Goal: Task Accomplishment & Management: Manage account settings

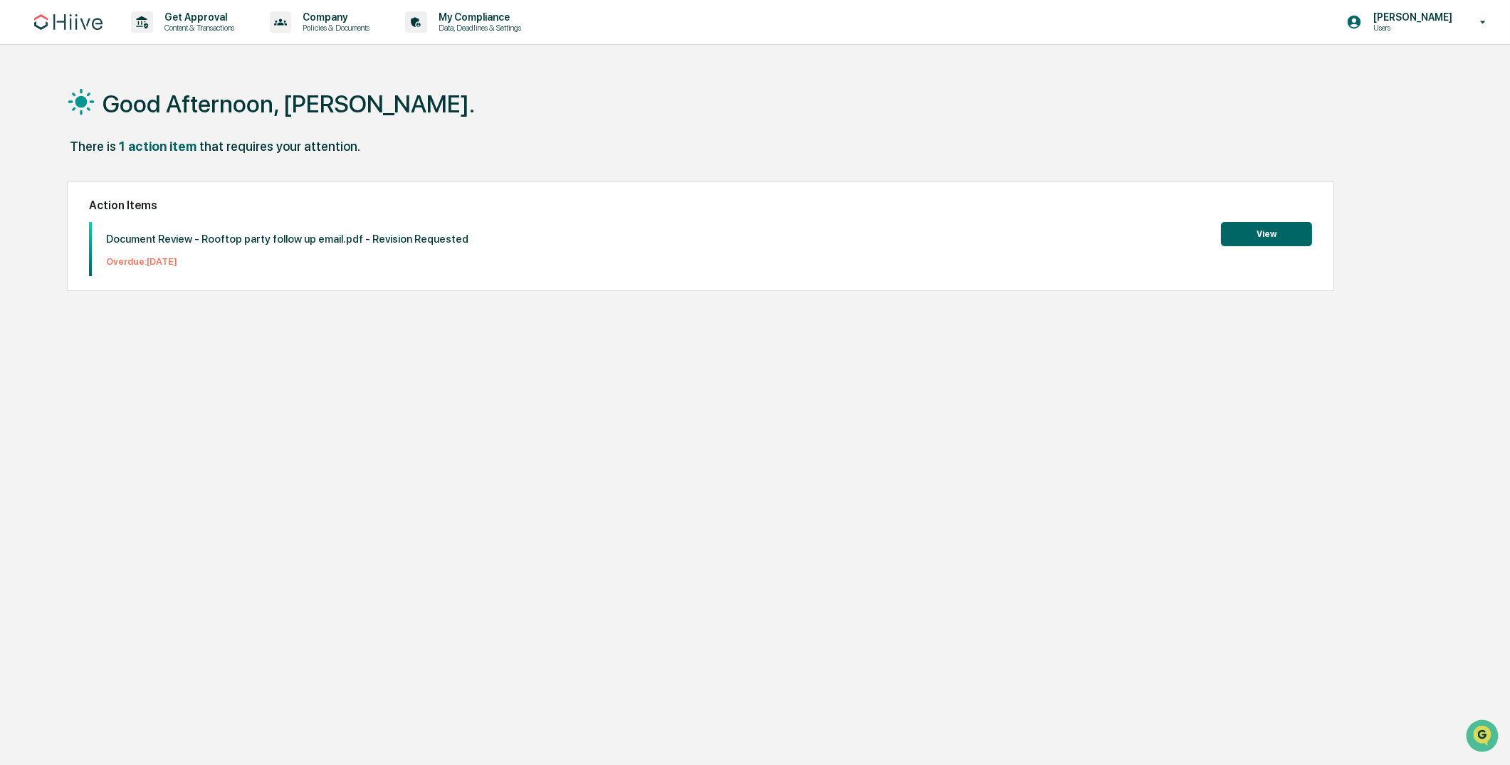
click at [387, 379] on div "Good Afternoon, [PERSON_NAME]. There is 1 action item that requires your attent…" at bounding box center [747, 450] width 1402 height 765
click at [184, 27] on p "Content & Transactions" at bounding box center [197, 28] width 88 height 10
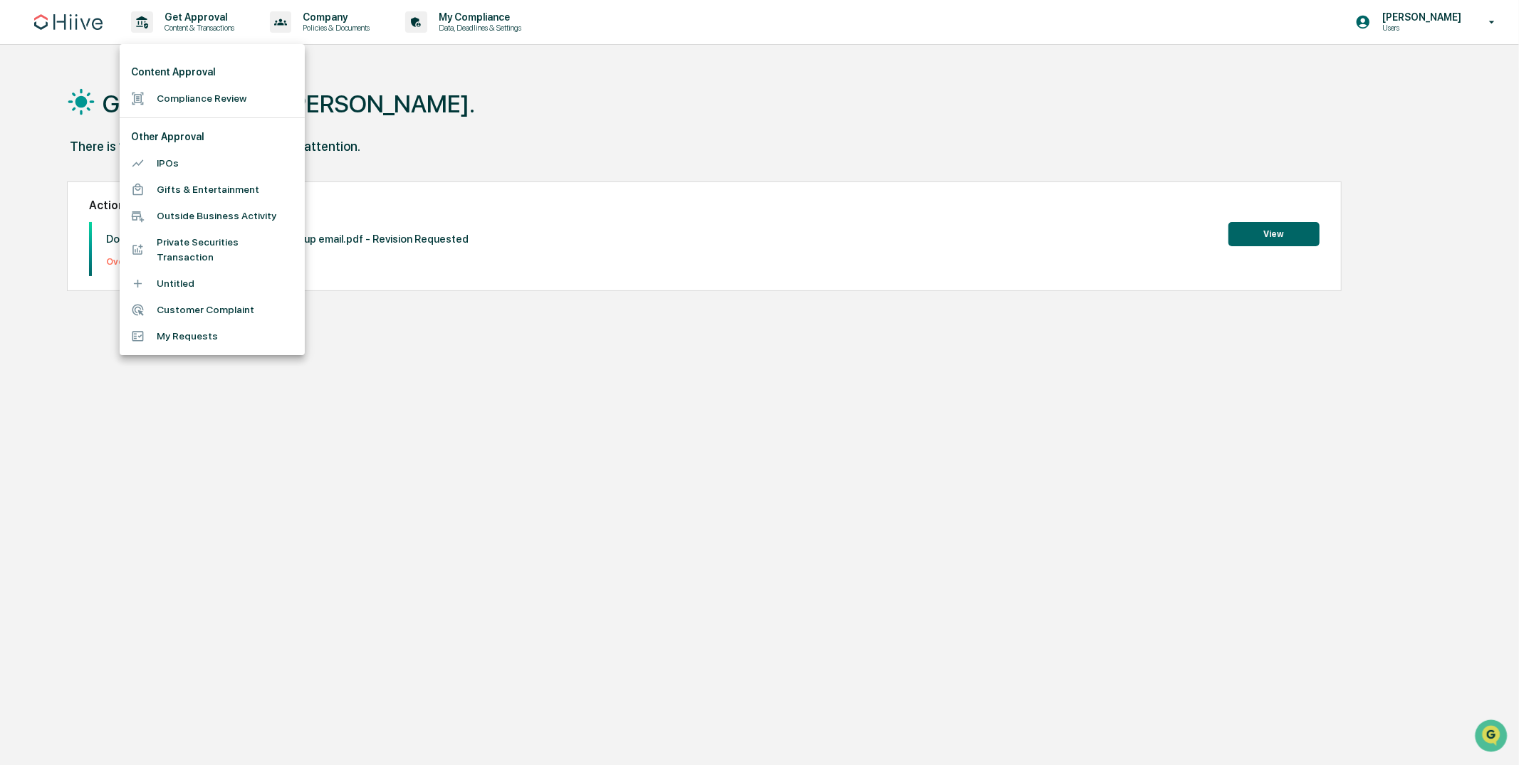
click at [587, 105] on div at bounding box center [759, 382] width 1519 height 765
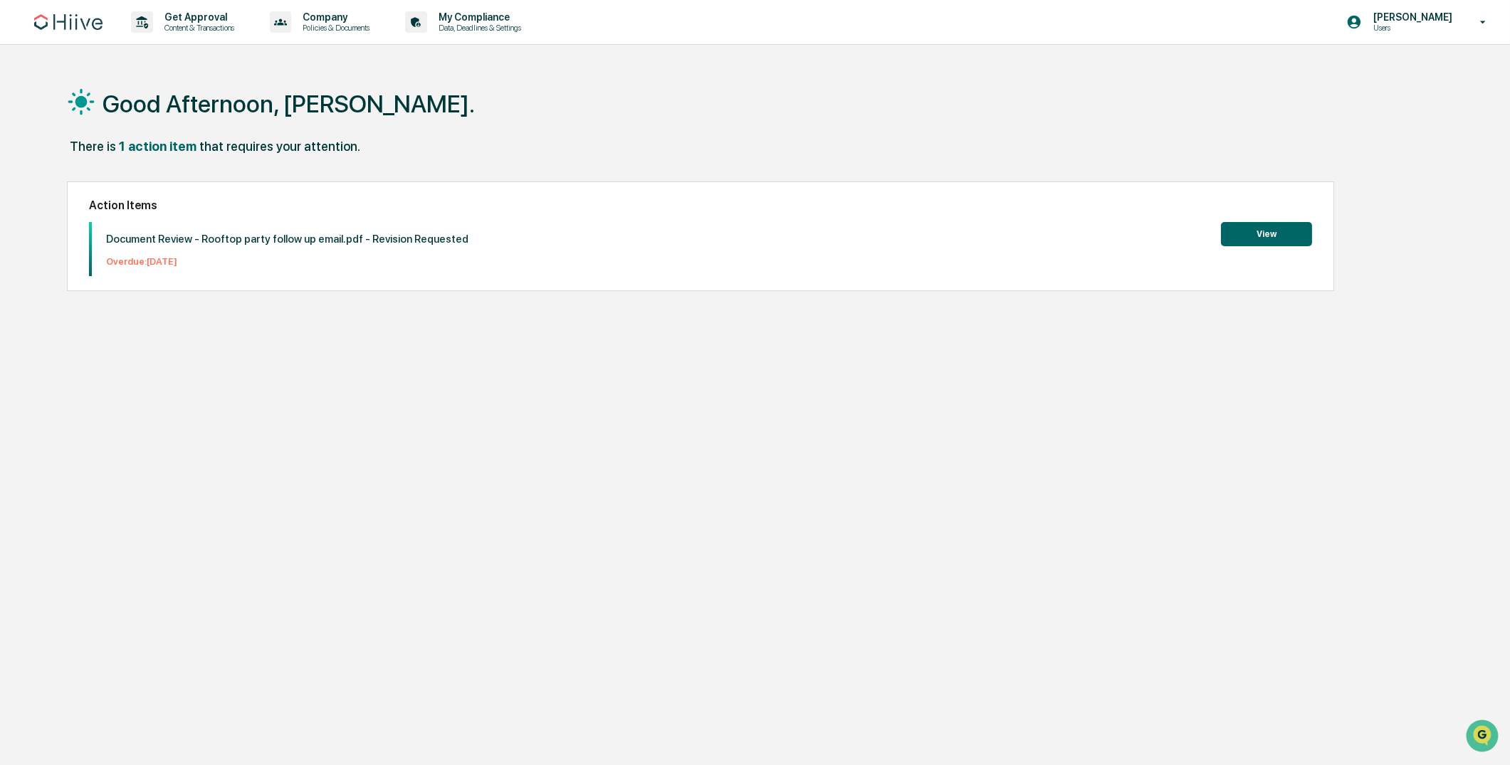
click at [182, 222] on div "Document Review - Rooftop party follow up email.pdf - Revision Requested Overdu…" at bounding box center [280, 249] width 377 height 54
drag, startPoint x: 226, startPoint y: 216, endPoint x: 446, endPoint y: 217, distance: 220.0
click at [446, 217] on div "Action Items Document Review - Rooftop party follow up email.pdf - Revision Req…" at bounding box center [700, 237] width 1267 height 110
click at [449, 219] on div "Action Items Document Review - Rooftop party follow up email.pdf - Revision Req…" at bounding box center [700, 237] width 1267 height 110
click at [132, 260] on p "Overdue: [DATE]" at bounding box center [287, 261] width 362 height 11
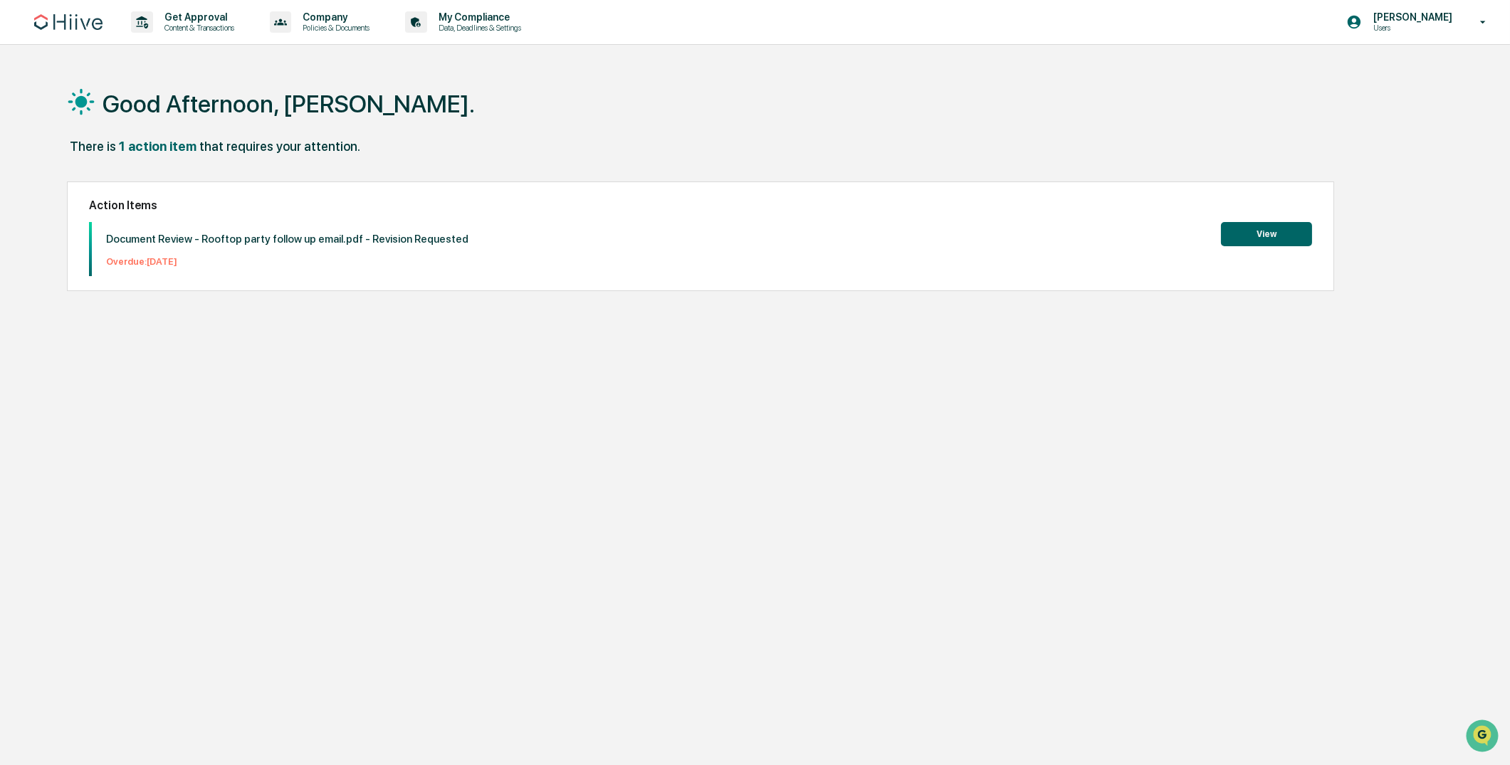
click at [1260, 230] on button "View" at bounding box center [1266, 234] width 91 height 24
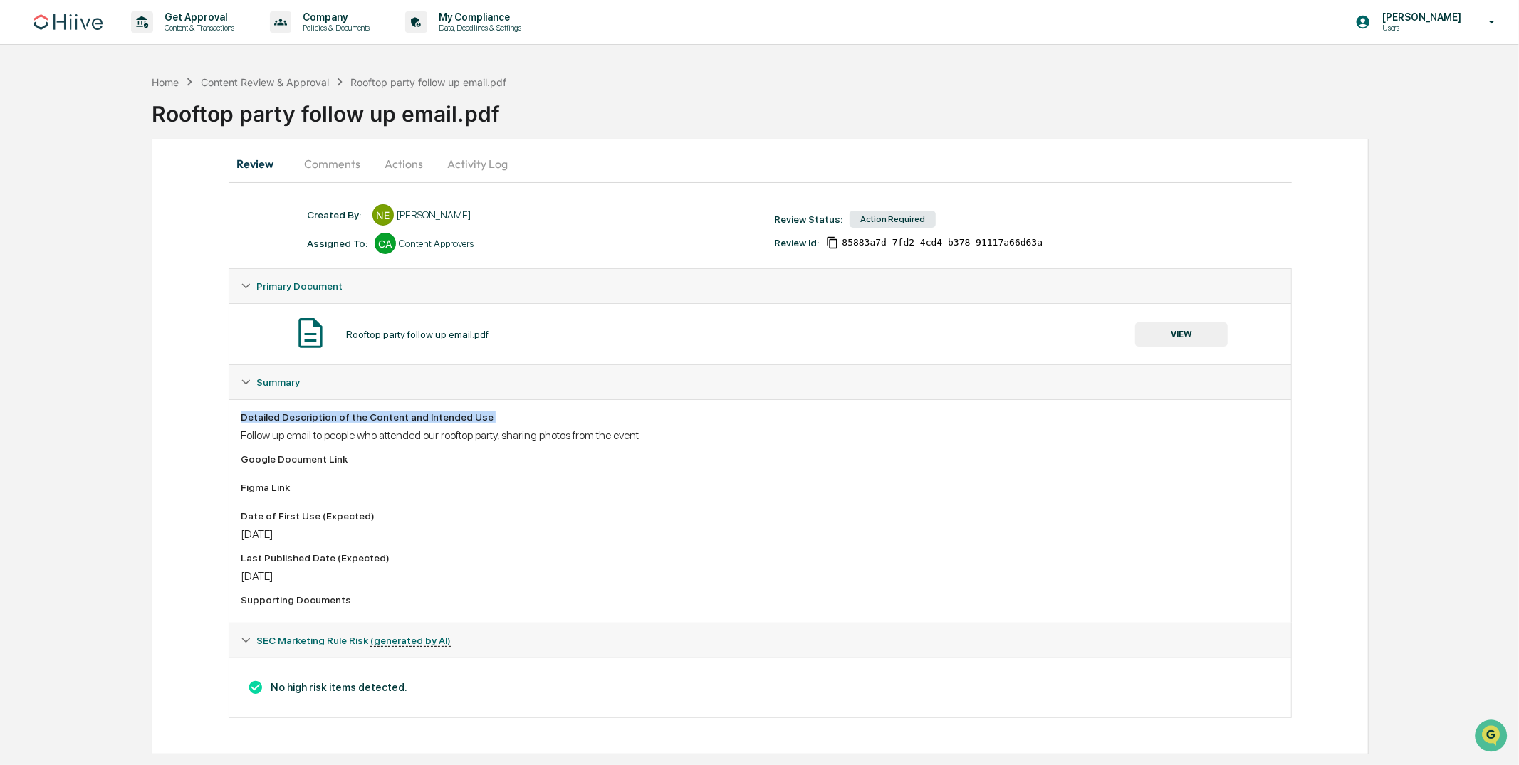
drag, startPoint x: 488, startPoint y: 423, endPoint x: 600, endPoint y: 411, distance: 113.1
click at [563, 419] on div "Detailed Description of the Content and Intended Use" at bounding box center [760, 417] width 1039 height 11
click at [600, 412] on div "Detailed Description of the Content and Intended Use" at bounding box center [760, 417] width 1039 height 11
click at [913, 214] on div "Action Required" at bounding box center [892, 219] width 86 height 17
click at [572, 185] on div "Review Comments Actions Activity Log Created By: ‎ ‎ NE [PERSON_NAME] Assigned …" at bounding box center [760, 447] width 1216 height 616
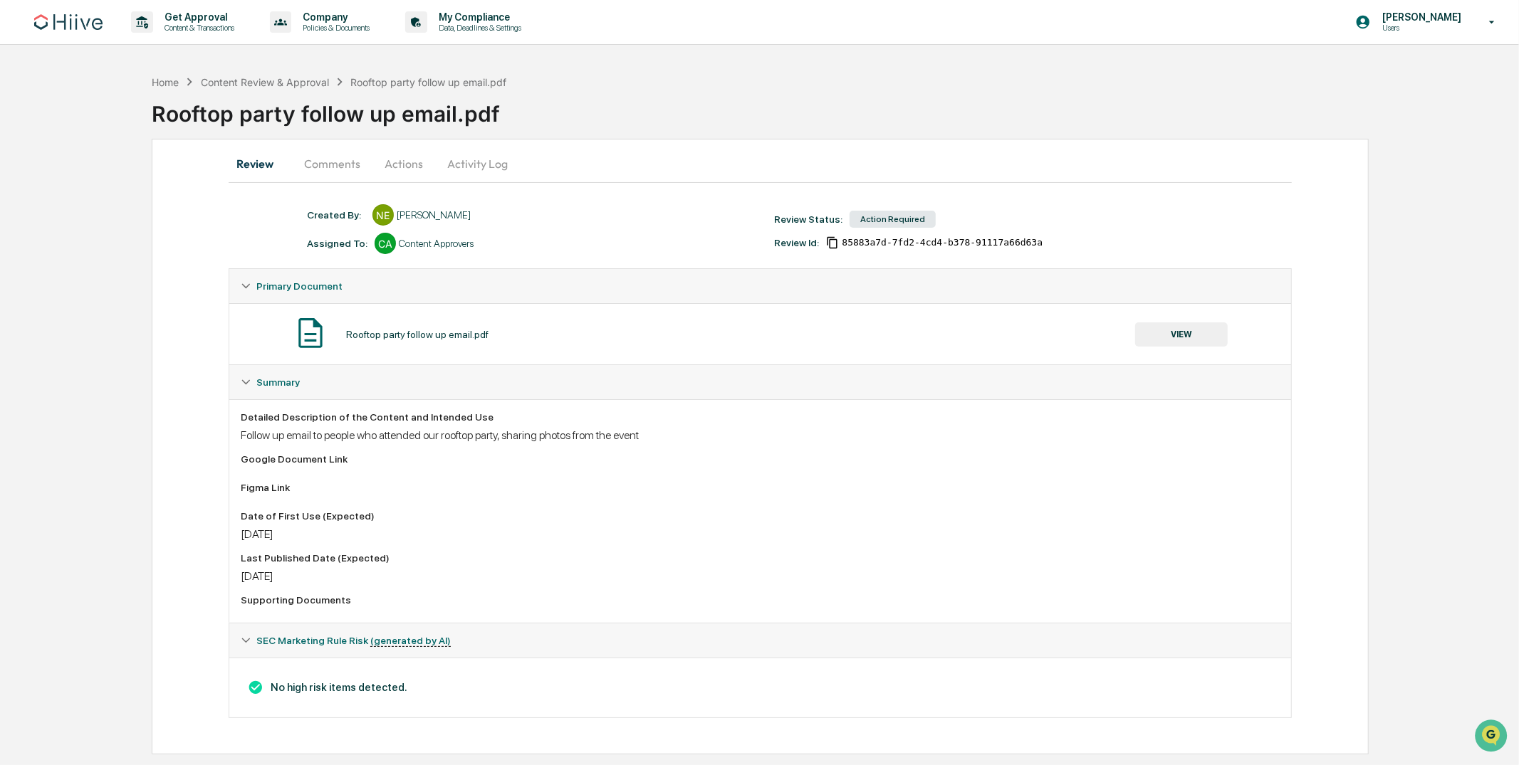
click at [1165, 334] on button "VIEW" at bounding box center [1181, 335] width 93 height 24
click at [318, 167] on button "Comments" at bounding box center [332, 164] width 79 height 34
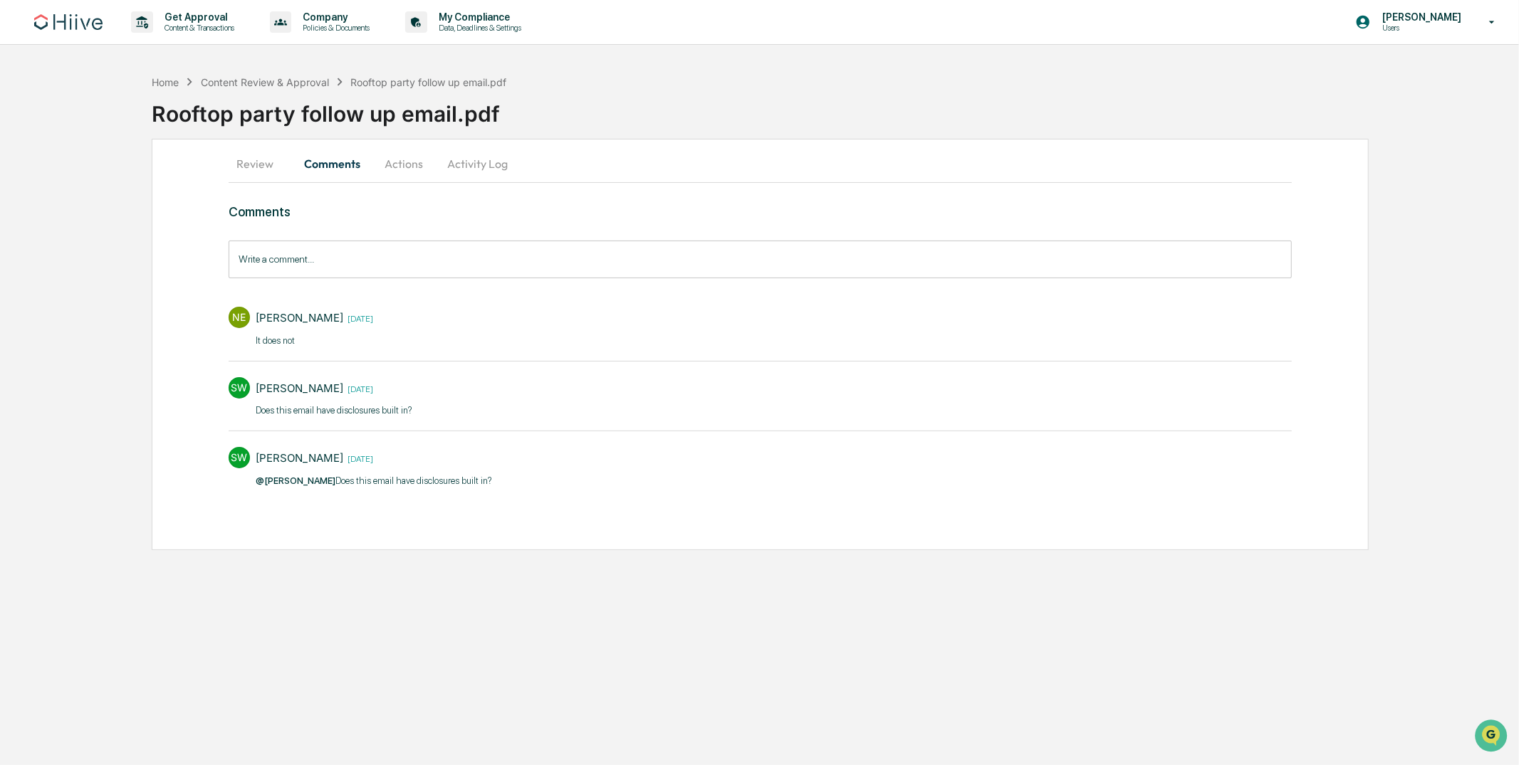
click at [410, 167] on button "Actions" at bounding box center [404, 164] width 64 height 34
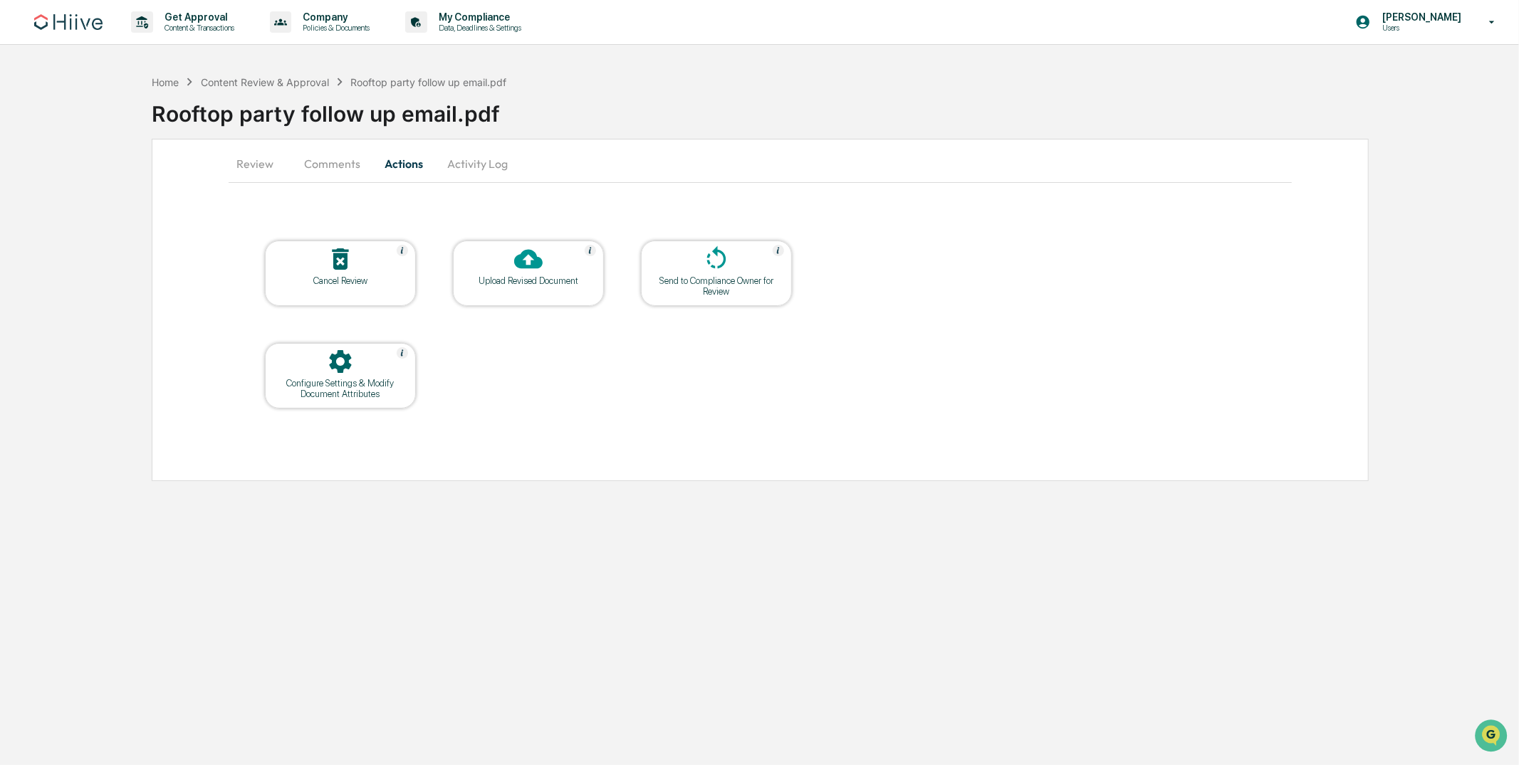
click at [256, 162] on button "Review" at bounding box center [261, 164] width 64 height 34
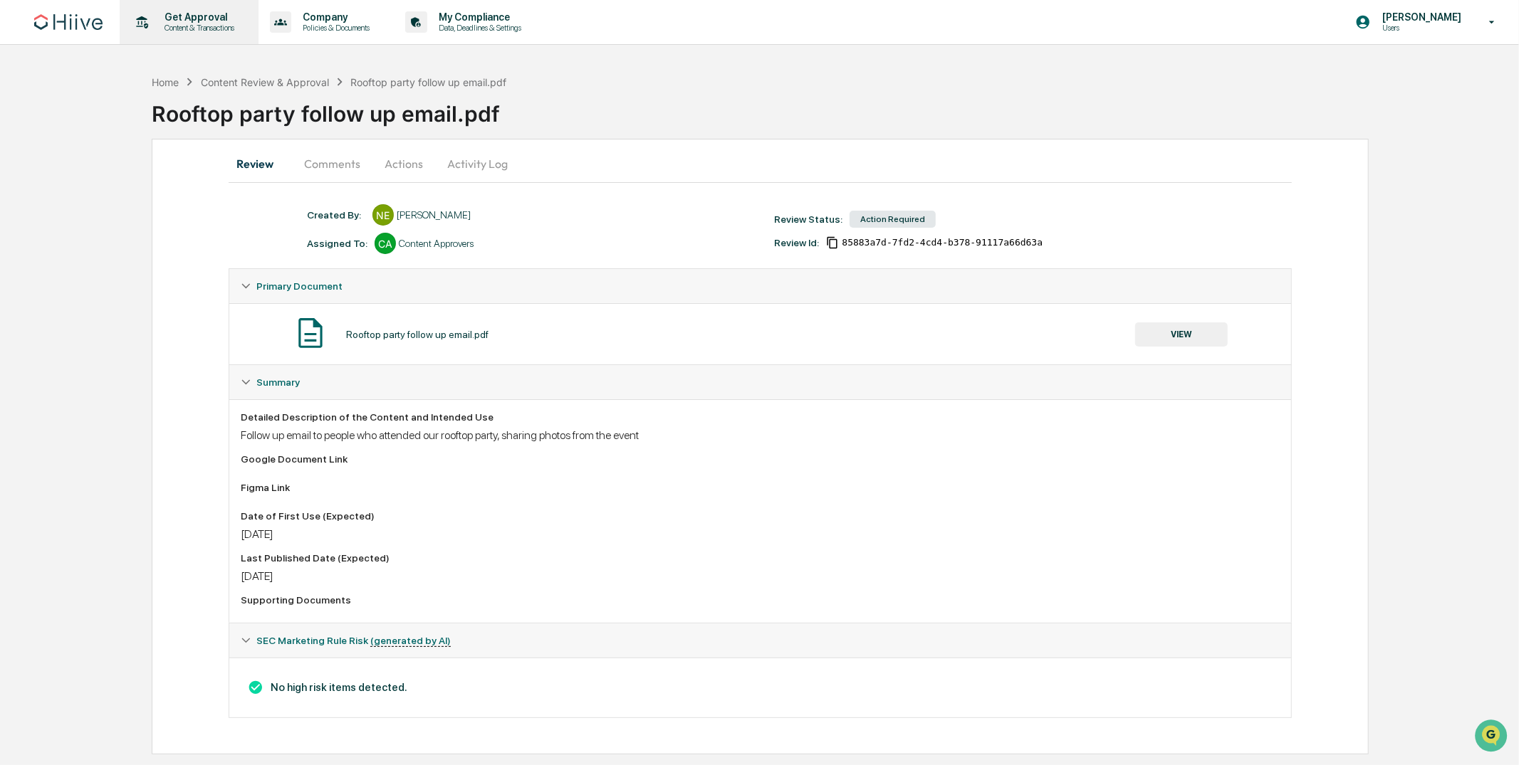
click at [184, 25] on p "Content & Transactions" at bounding box center [197, 28] width 88 height 10
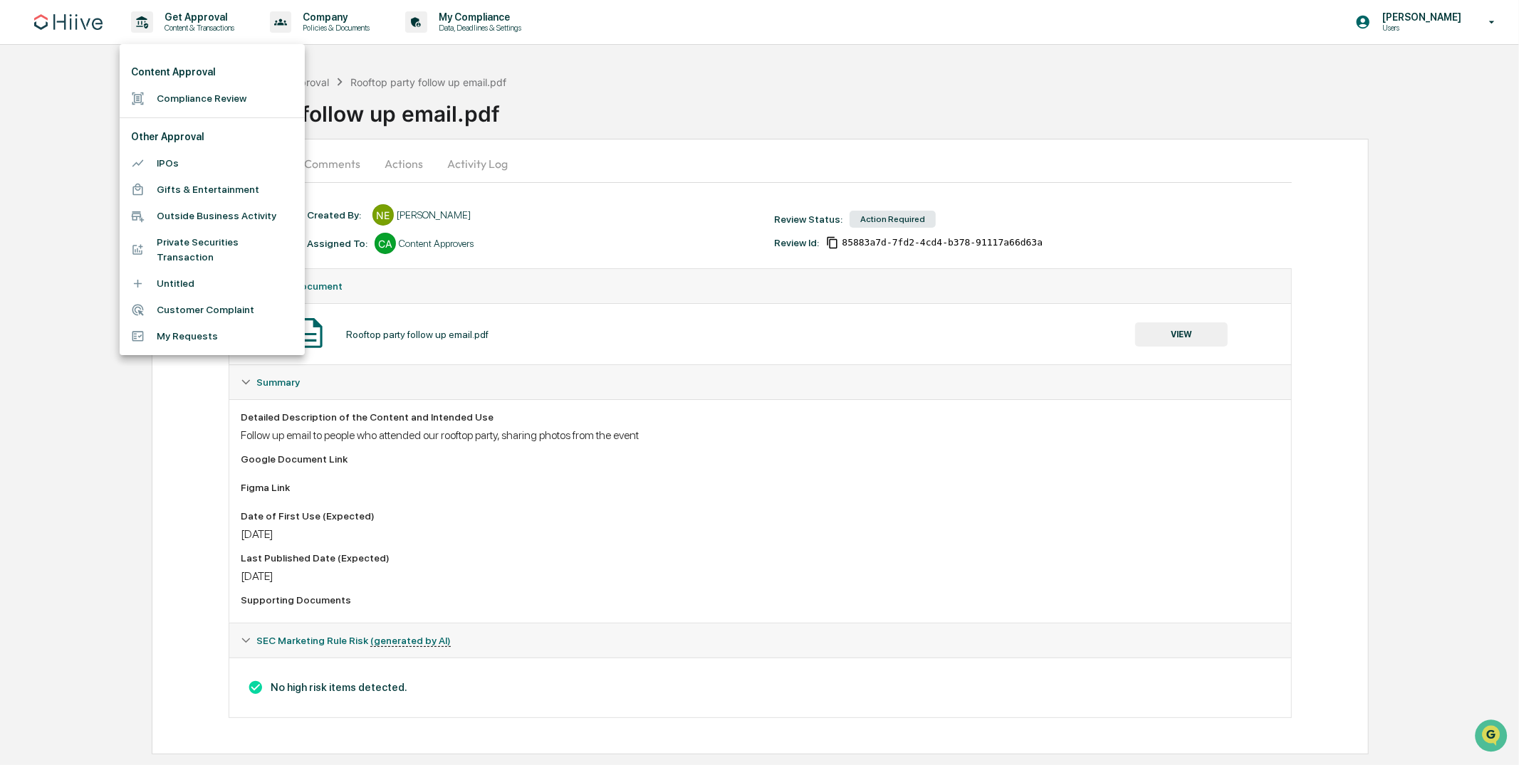
click at [214, 98] on li "Compliance Review" at bounding box center [212, 98] width 185 height 26
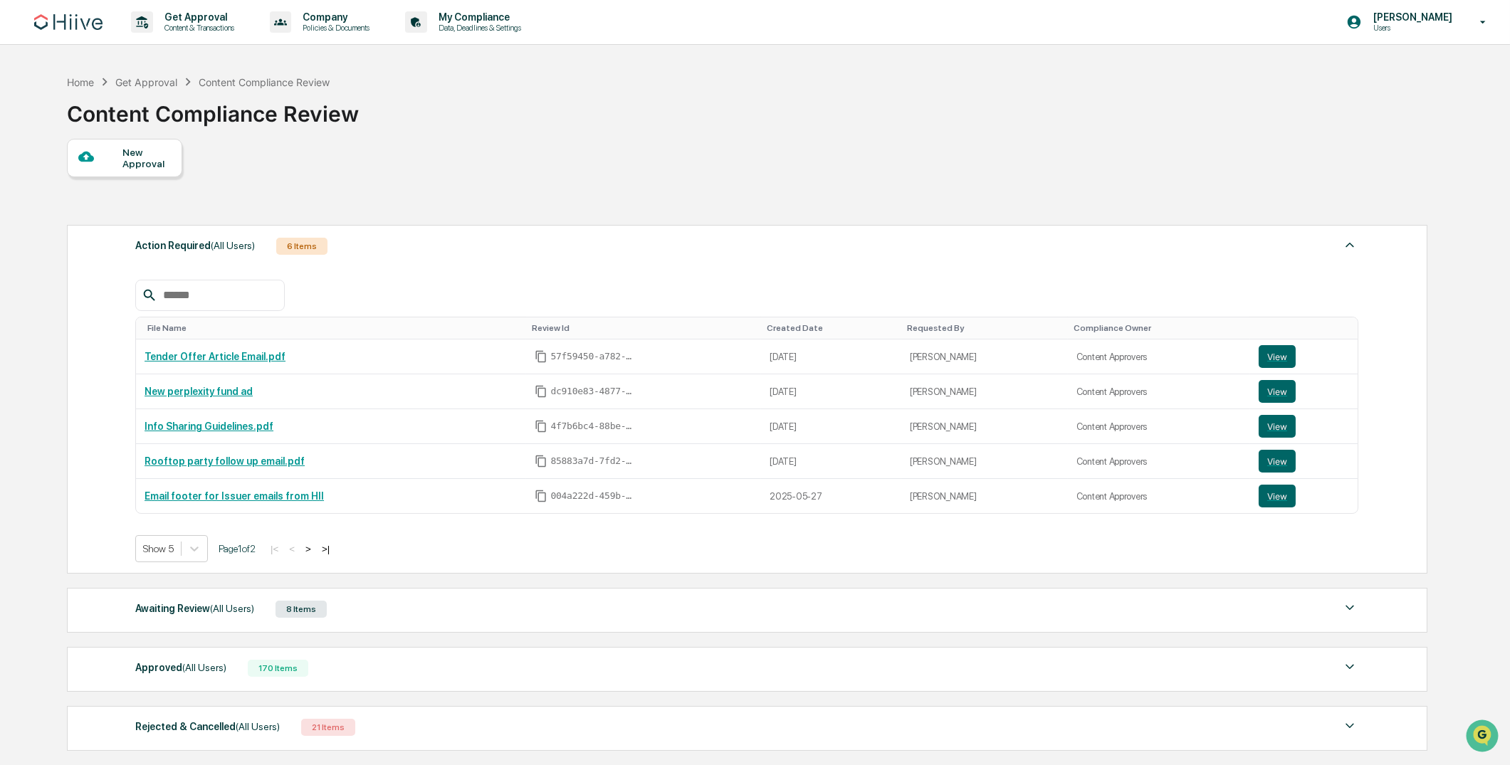
click at [235, 286] on input "text" at bounding box center [217, 295] width 121 height 19
paste input "**********"
type input "**********"
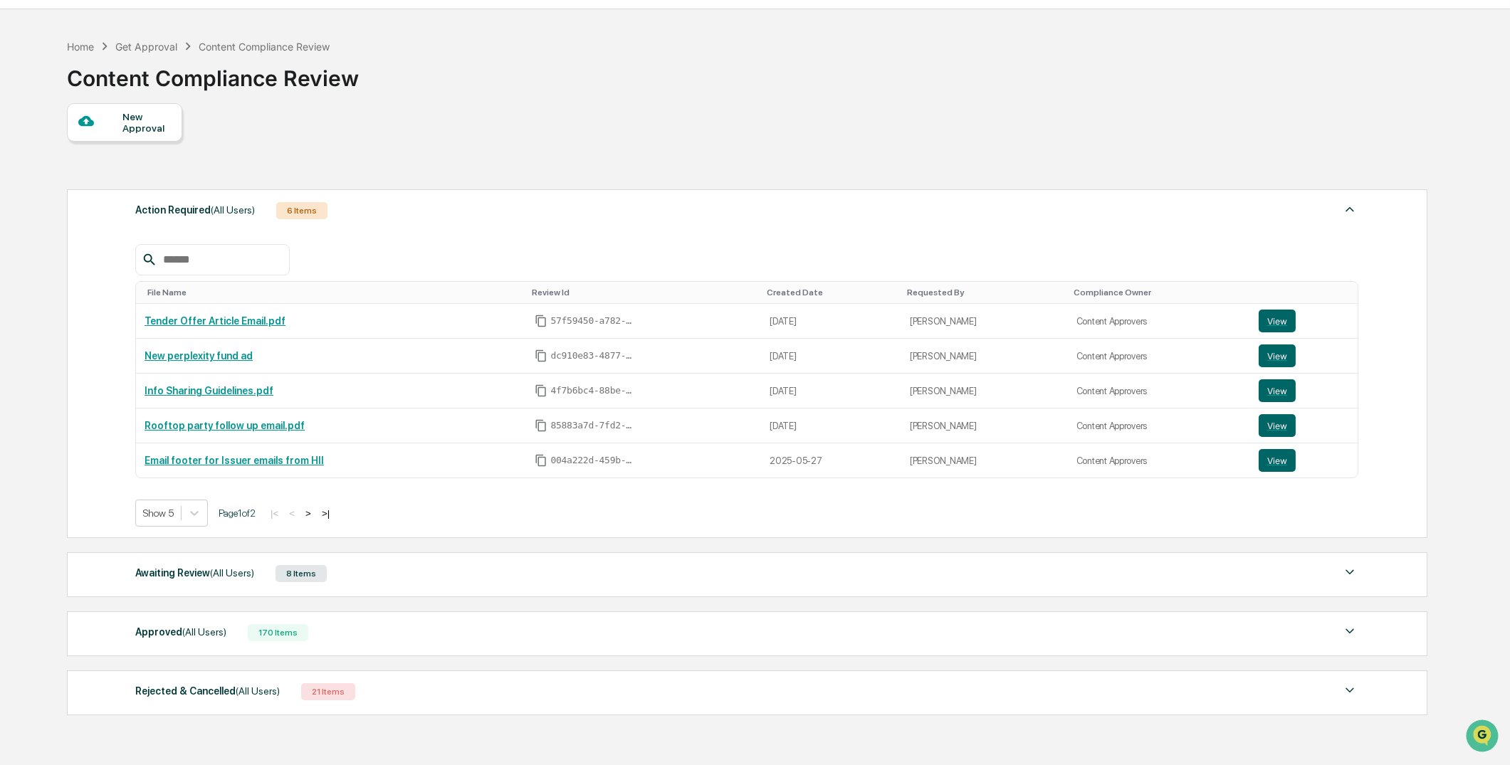
scroll to position [37, 0]
click at [424, 569] on div "Awaiting Review (All Users) 8 Items" at bounding box center [746, 572] width 1223 height 20
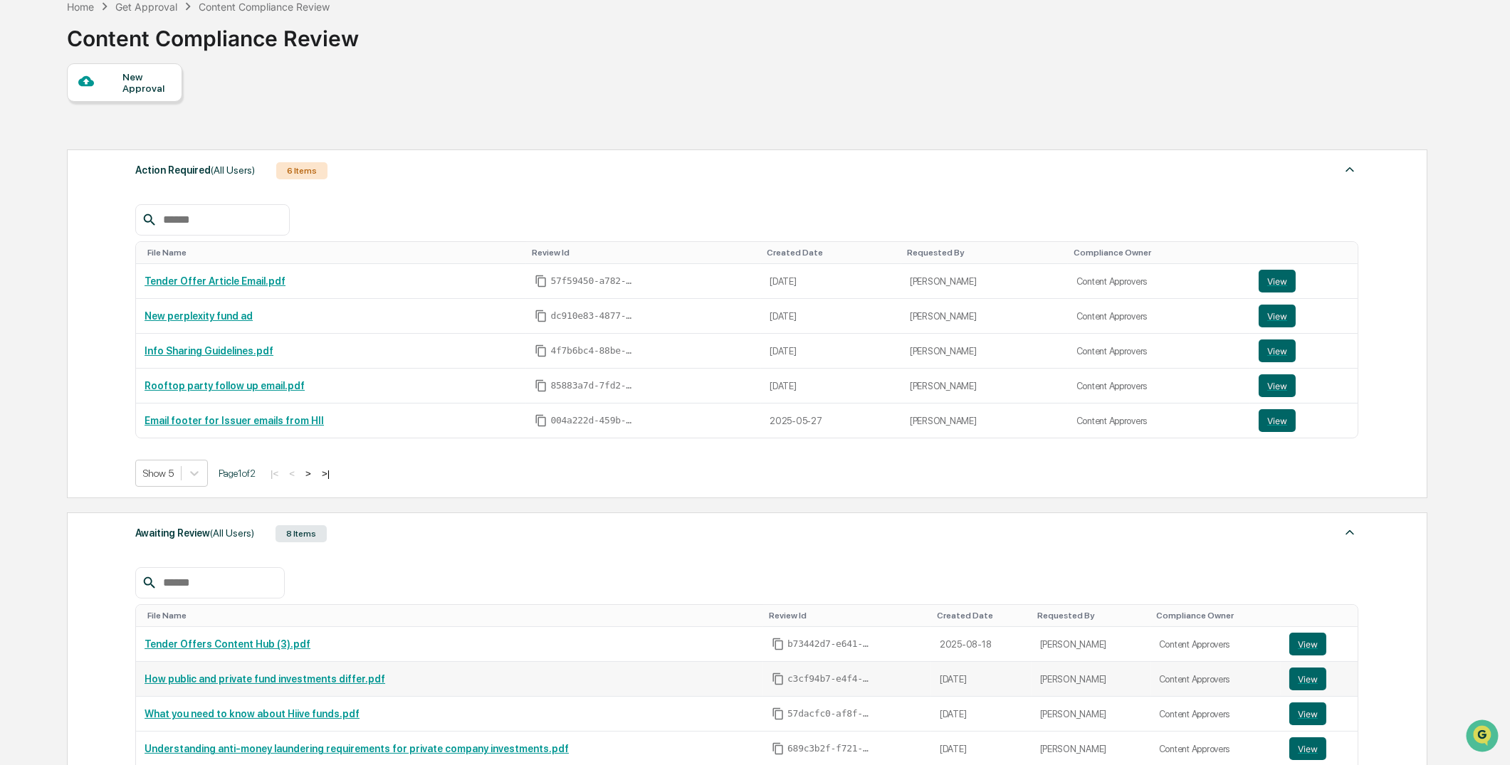
scroll to position [230, 0]
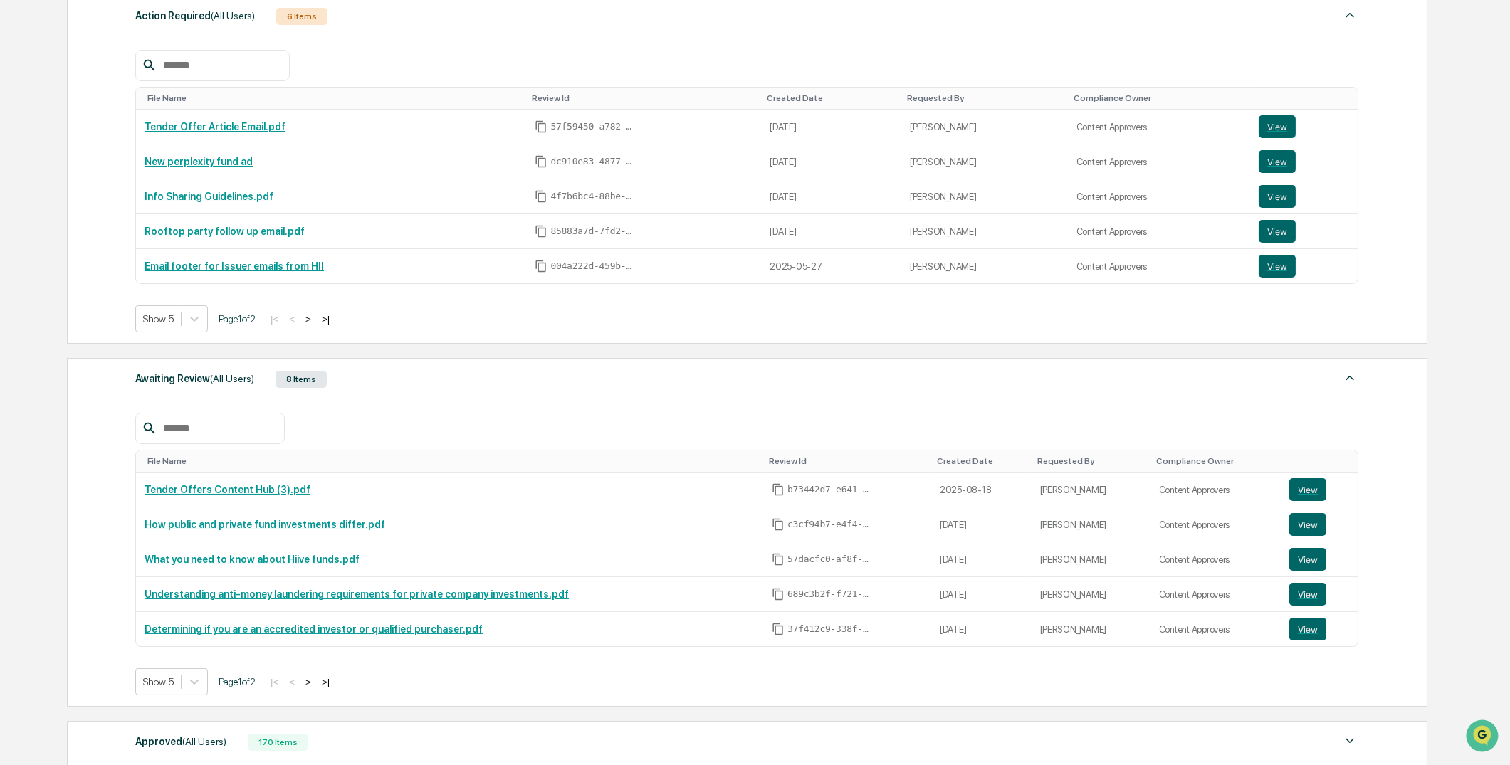
click at [221, 404] on div "File Name Review Id Created Date Requested By Compliance Owner Tender Offers Co…" at bounding box center [746, 544] width 1223 height 304
click at [218, 426] on input "text" at bounding box center [217, 428] width 121 height 19
paste input "**********"
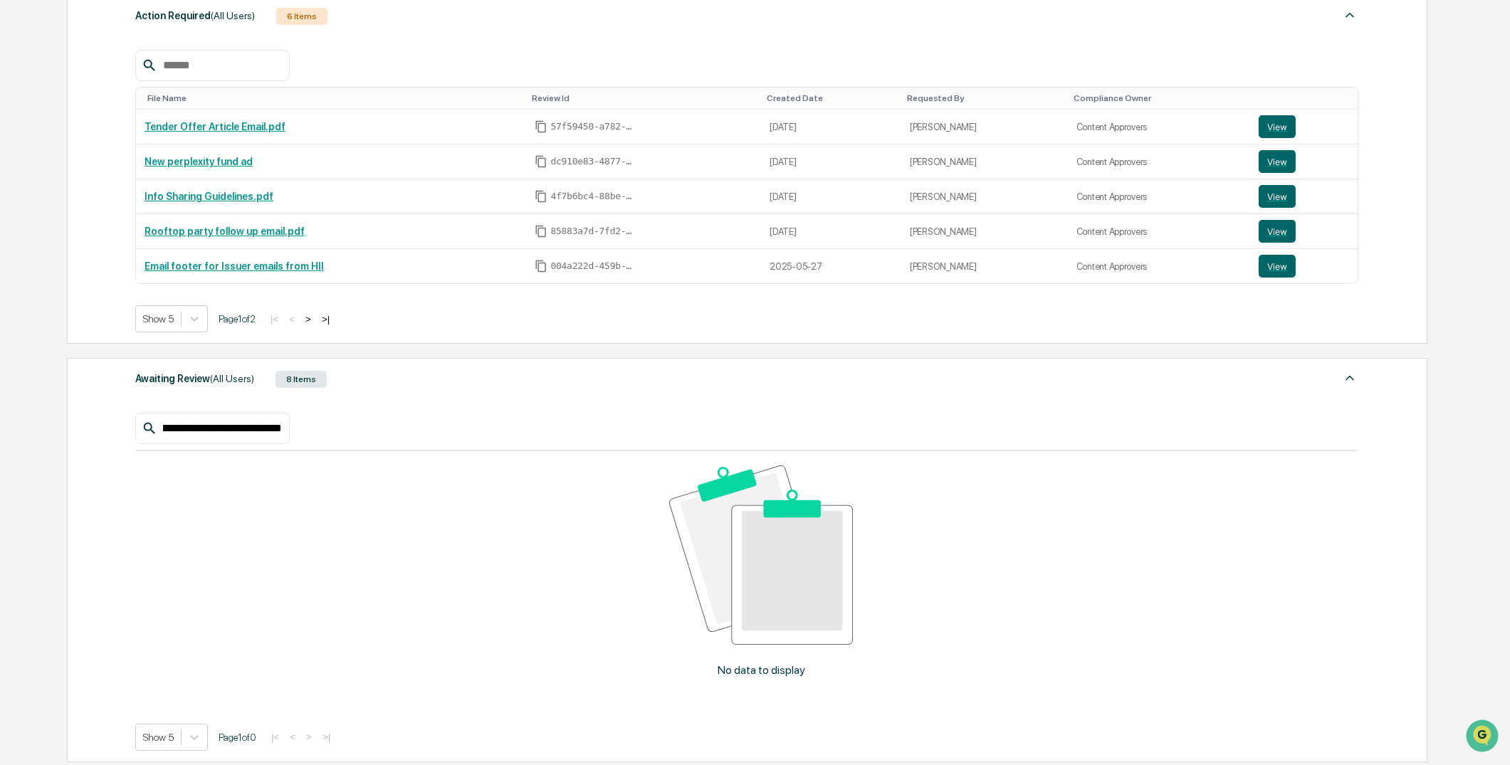
type input "**********"
click at [221, 434] on div "**********" at bounding box center [212, 428] width 154 height 31
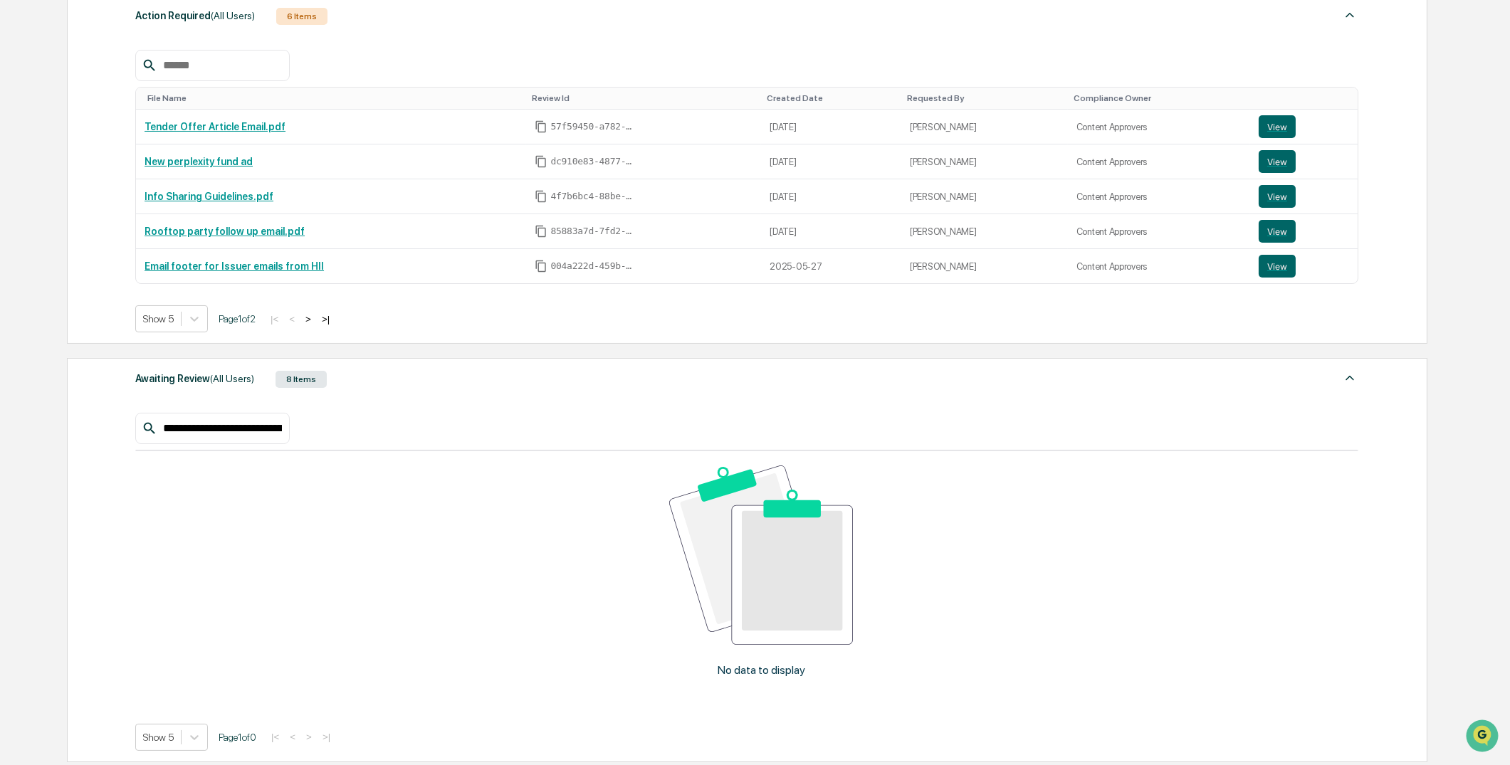
click at [226, 426] on input "**********" at bounding box center [220, 428] width 126 height 19
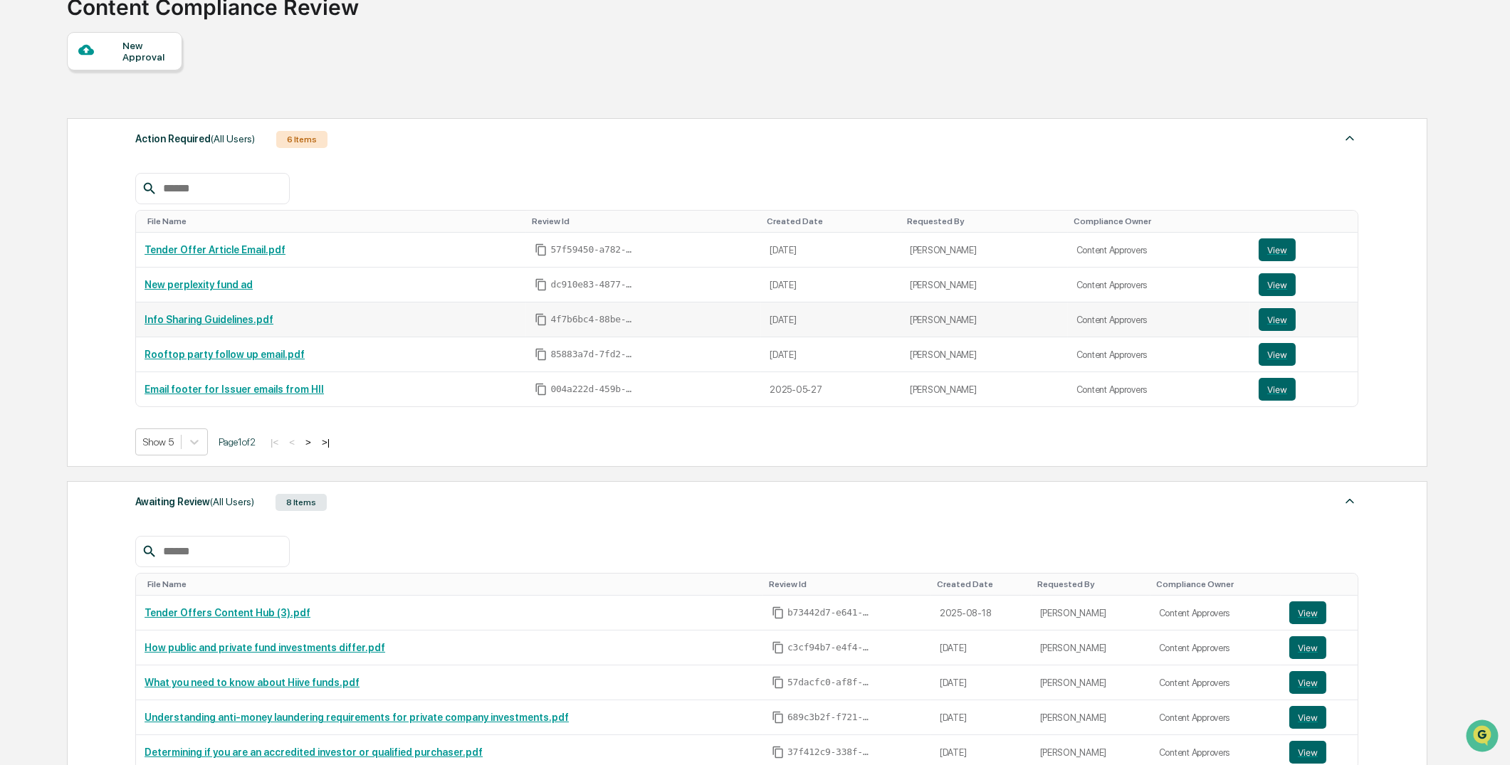
scroll to position [224, 0]
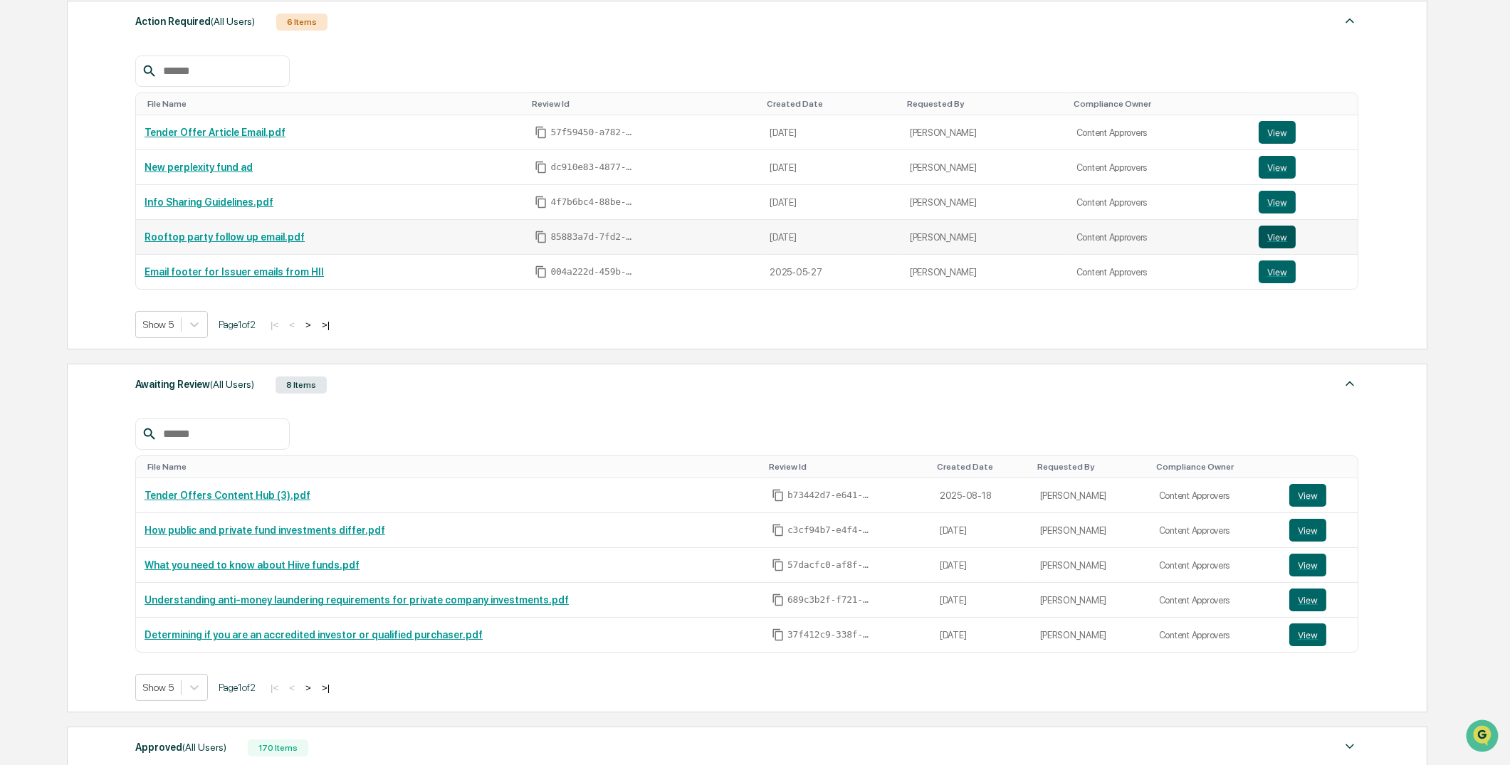
click at [1283, 226] on button "View" at bounding box center [1277, 237] width 37 height 23
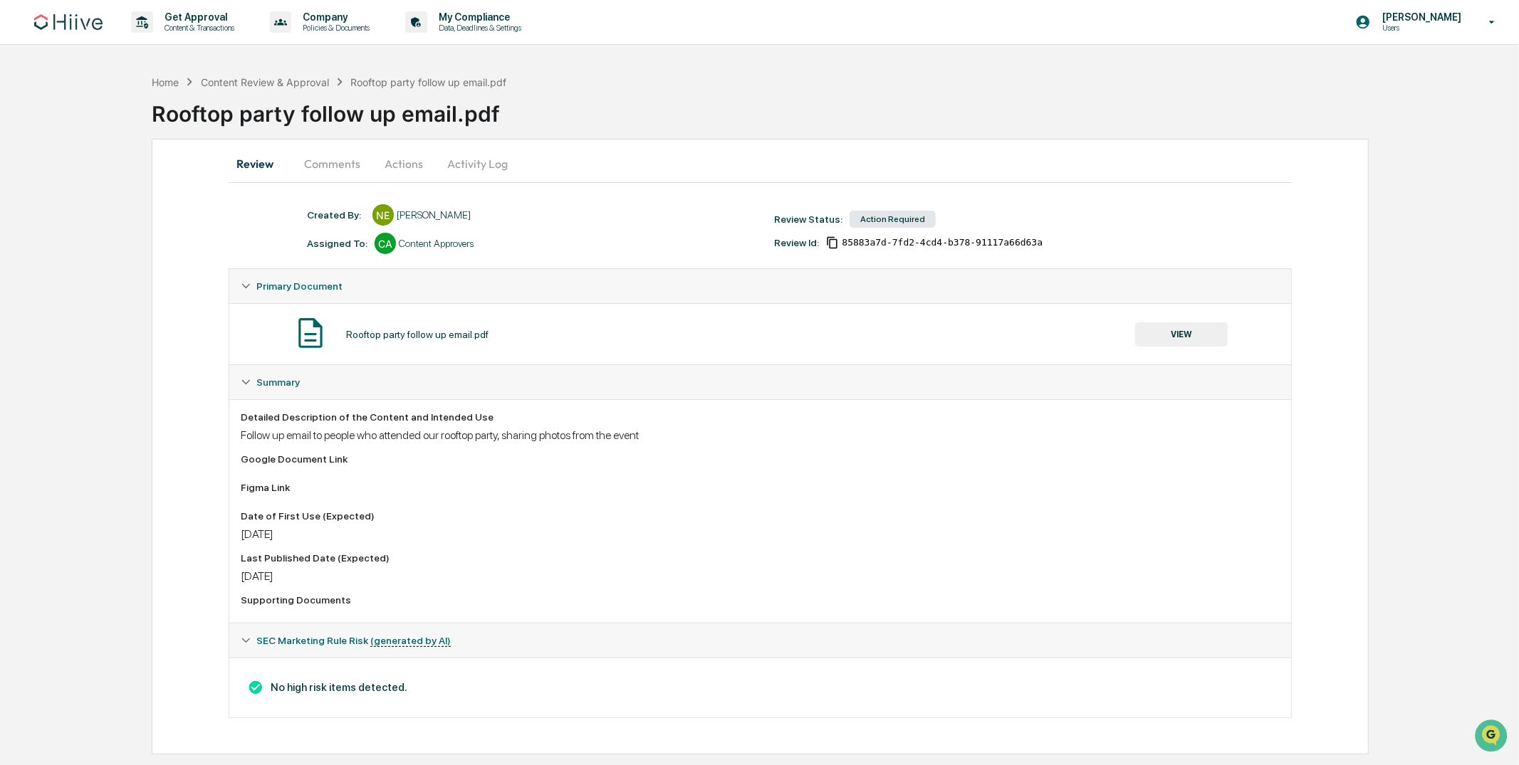
click at [902, 211] on div "Action Required" at bounding box center [892, 219] width 86 height 17
click at [450, 161] on button "Activity Log" at bounding box center [477, 164] width 83 height 34
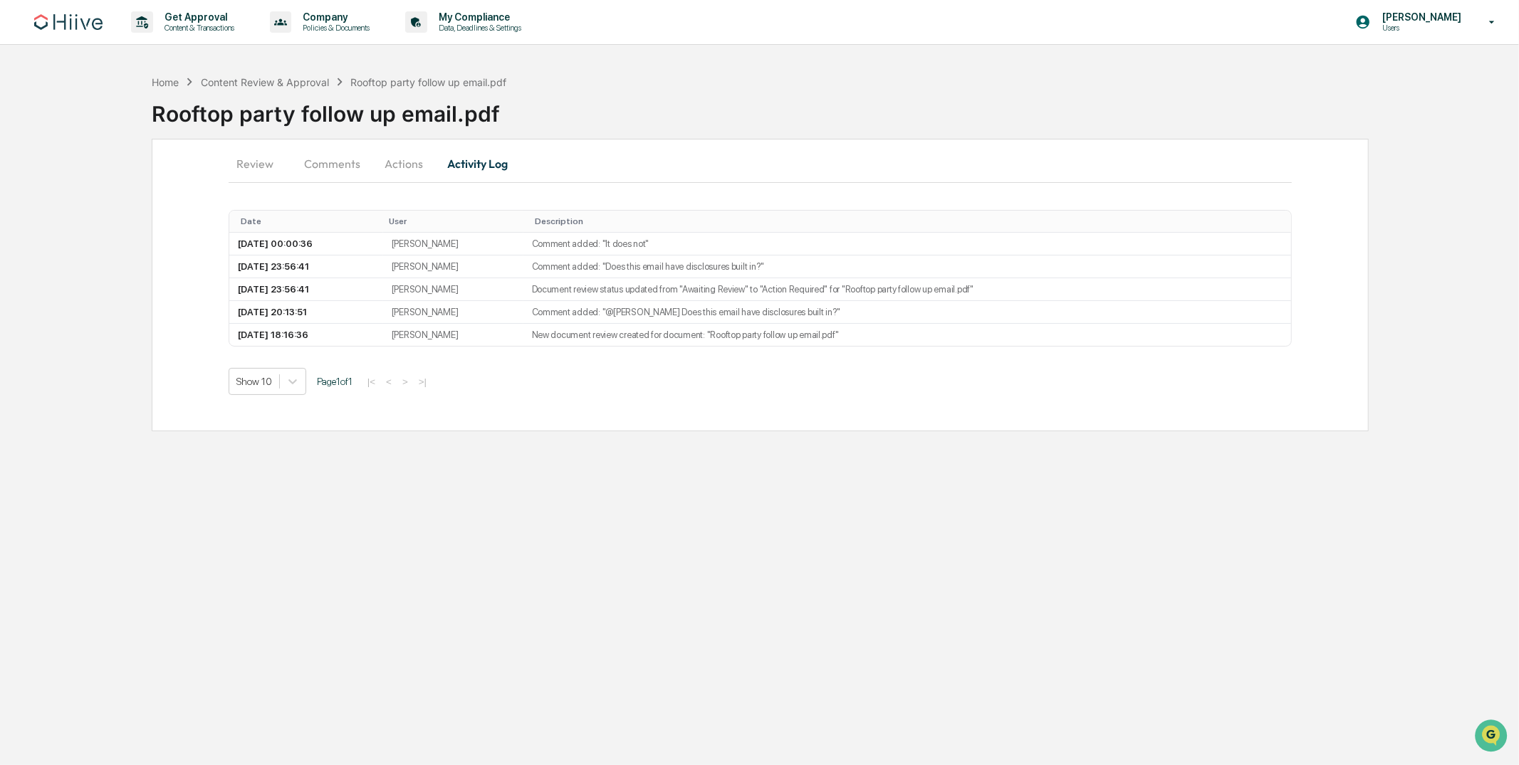
click at [376, 164] on button "Actions" at bounding box center [404, 164] width 64 height 34
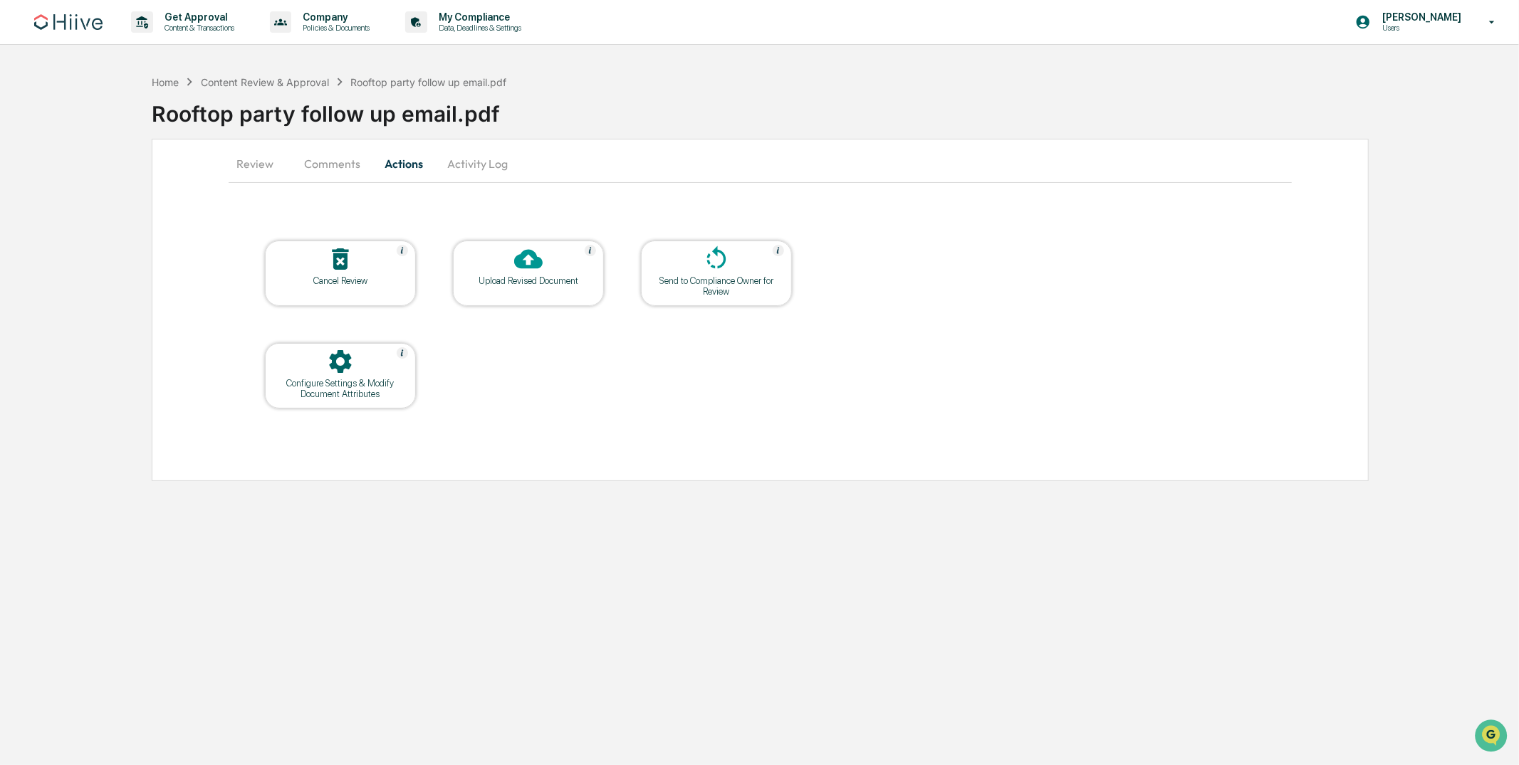
click at [329, 269] on icon at bounding box center [340, 259] width 28 height 28
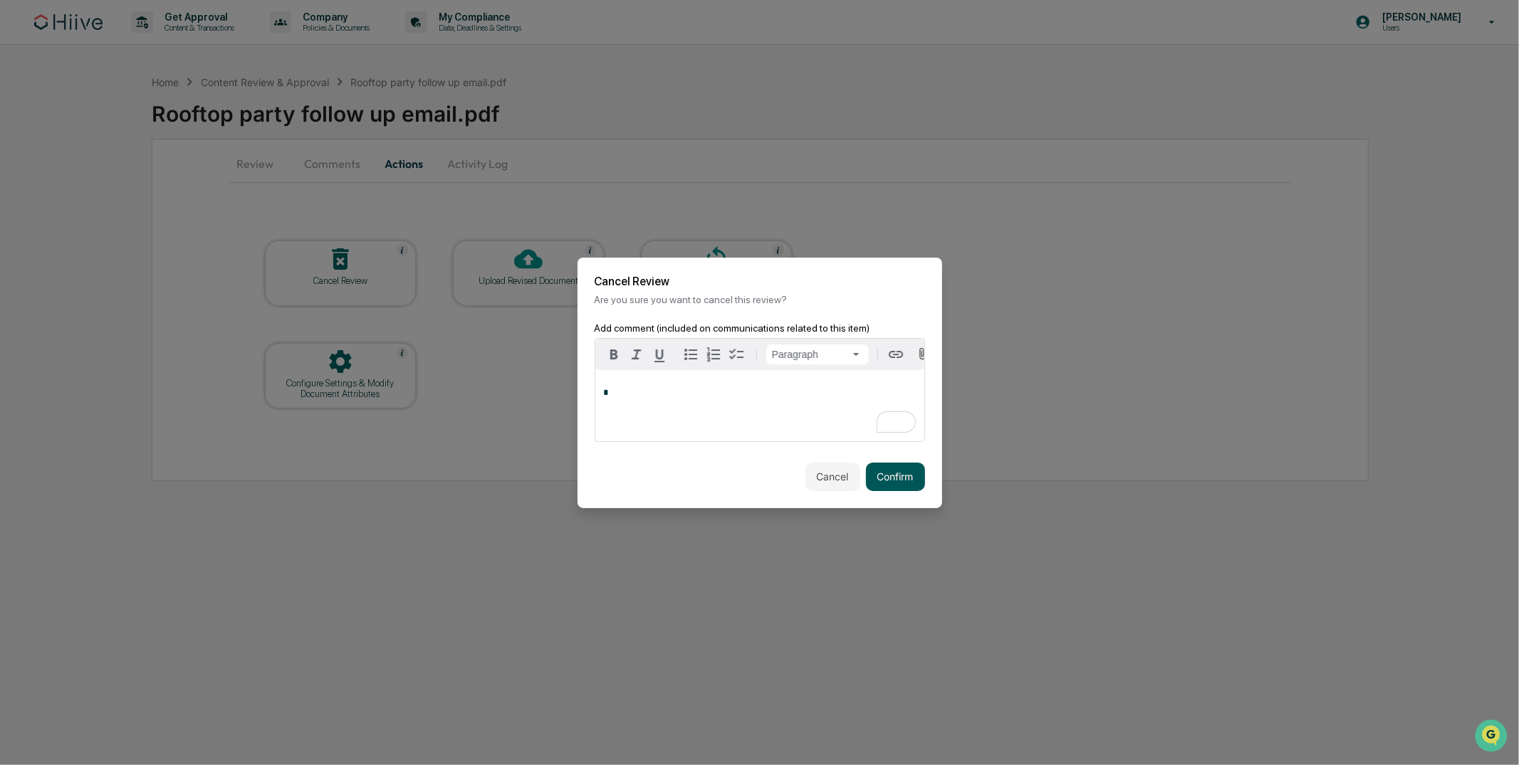
click at [900, 477] on button "Confirm" at bounding box center [895, 477] width 59 height 28
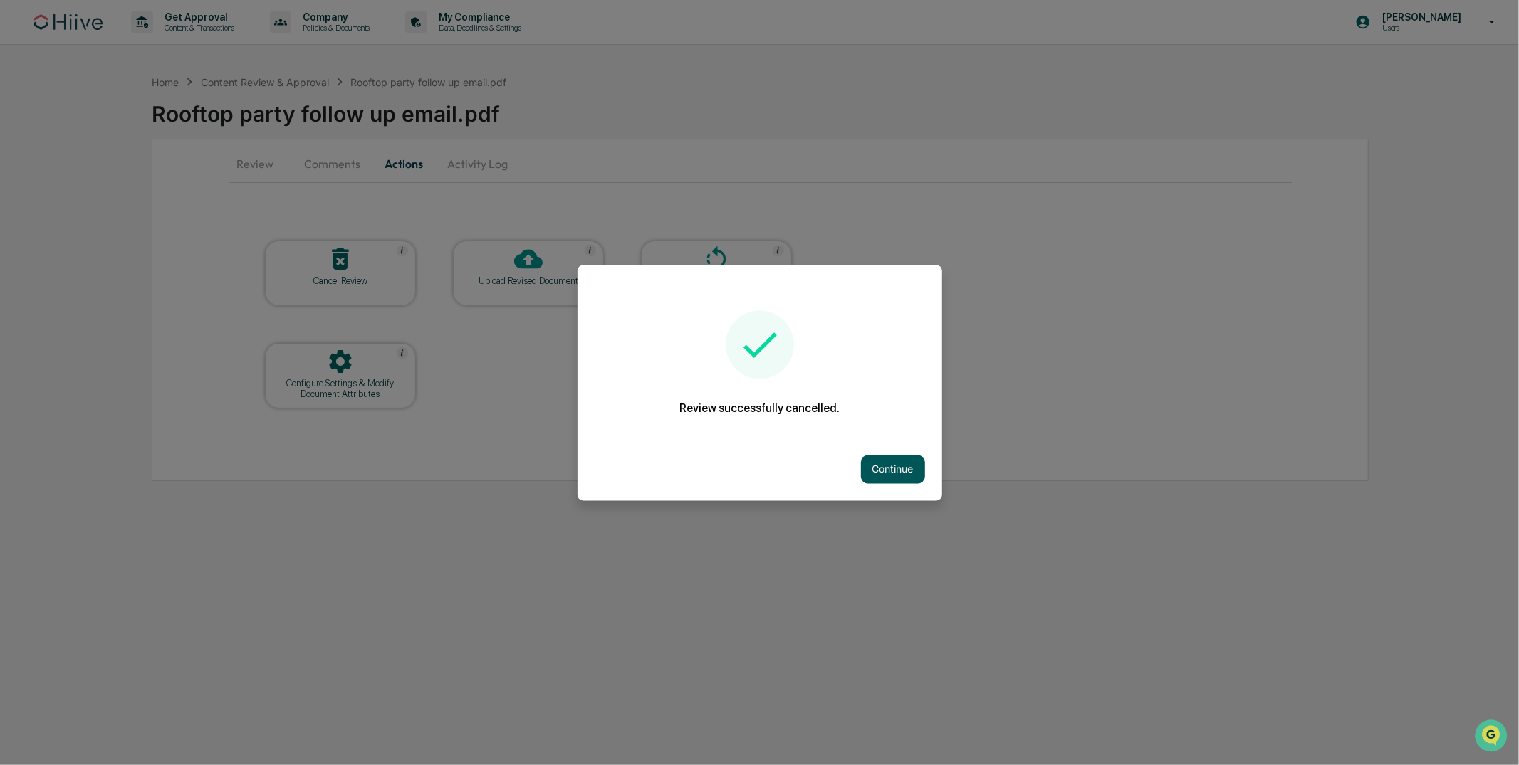
click at [888, 467] on button "Continue" at bounding box center [893, 469] width 64 height 28
